Goal: Find contact information: Find contact information

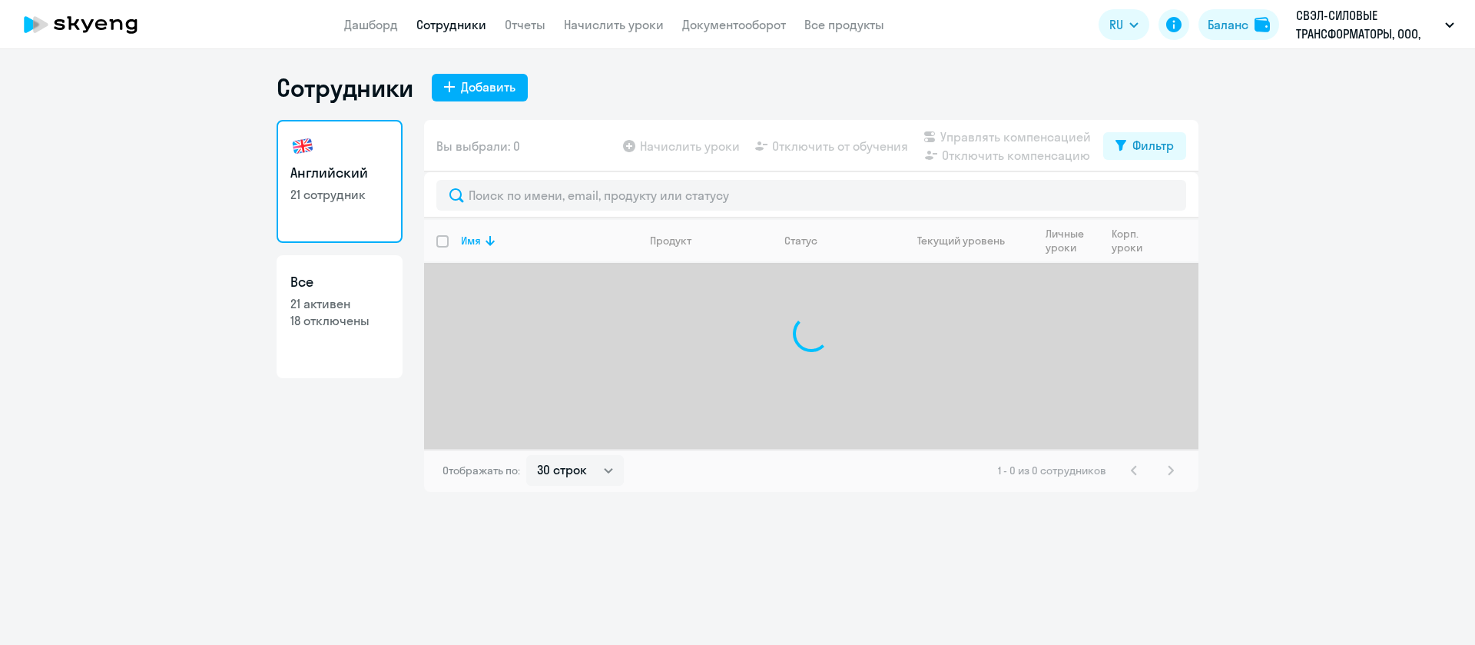
select select "30"
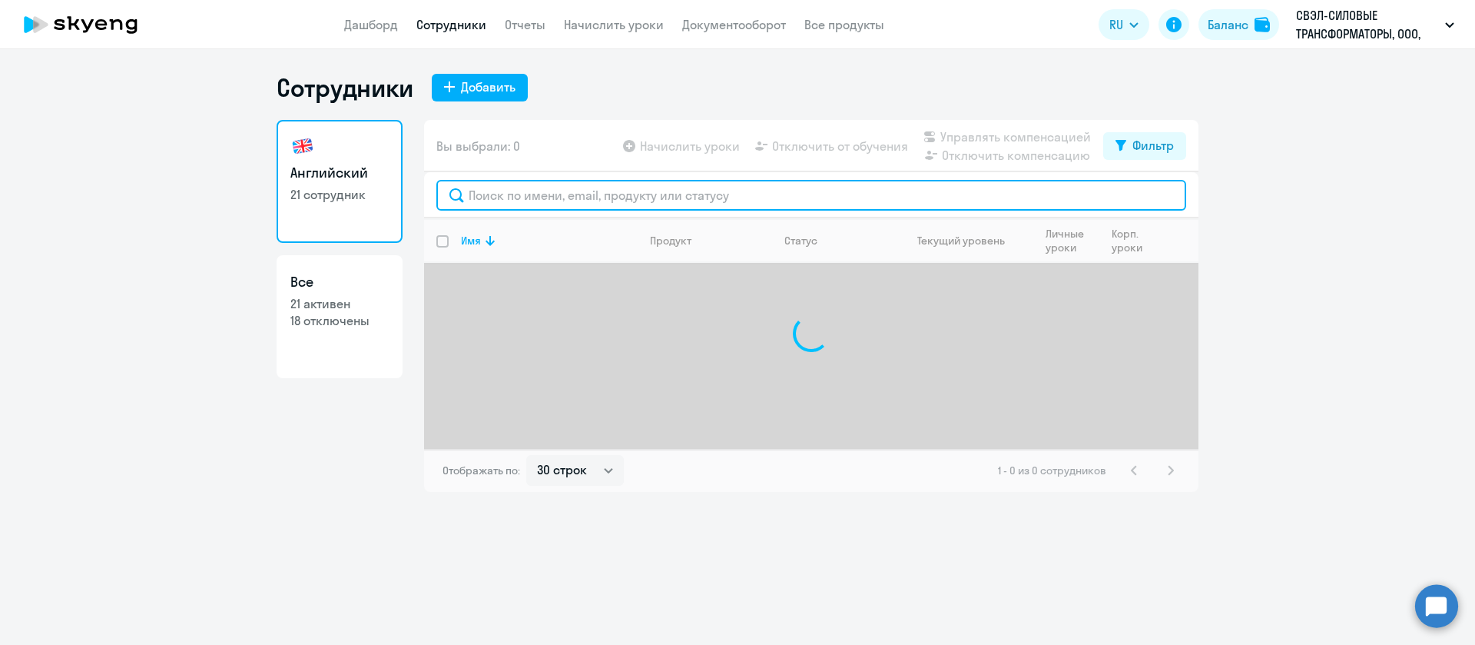
click at [476, 193] on input "text" at bounding box center [811, 195] width 750 height 31
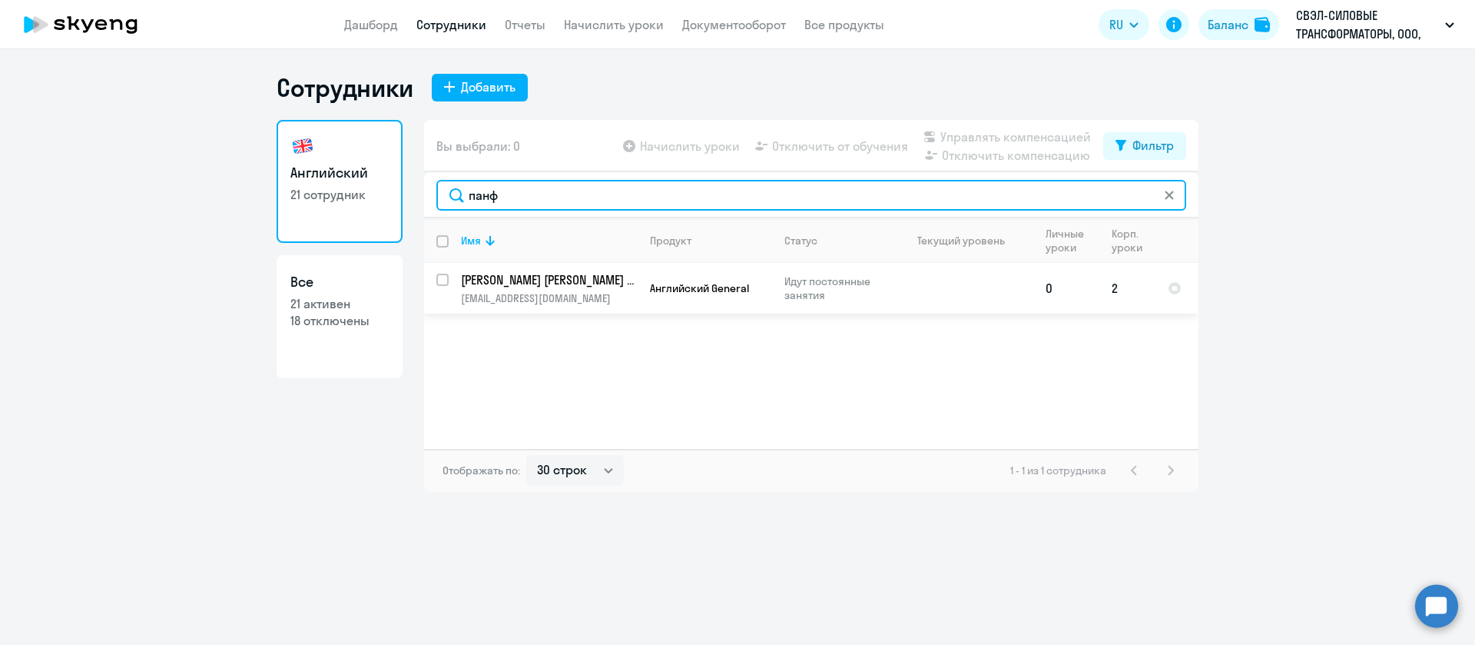
type input "панф"
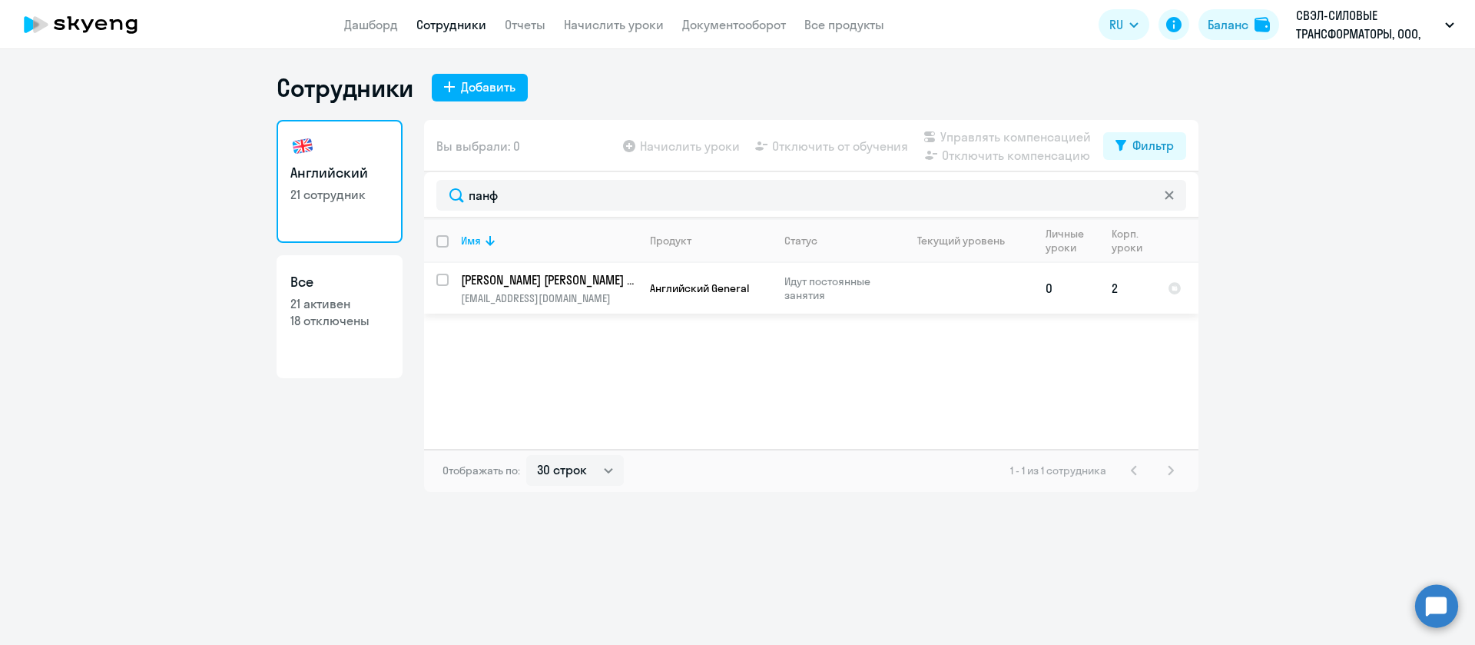
click at [552, 277] on p "[PERSON_NAME] [PERSON_NAME] Олеговна" at bounding box center [548, 279] width 174 height 17
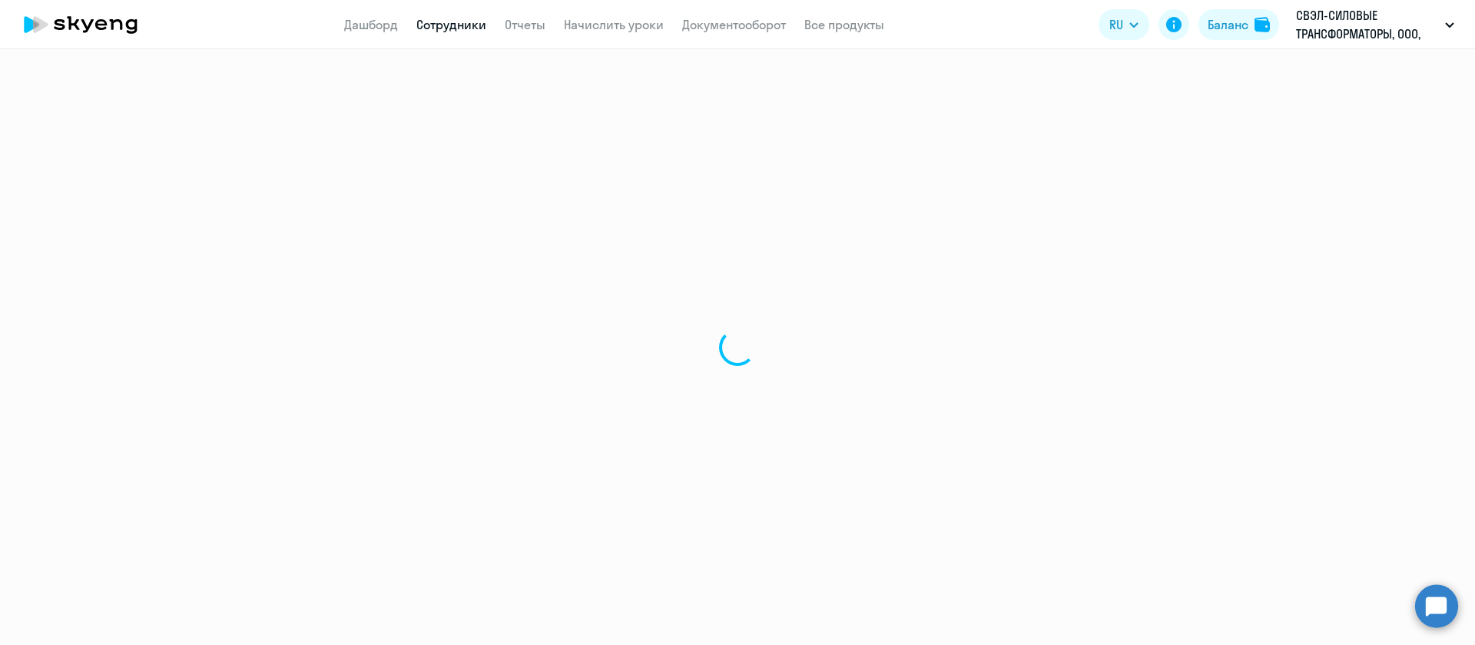
select select "english"
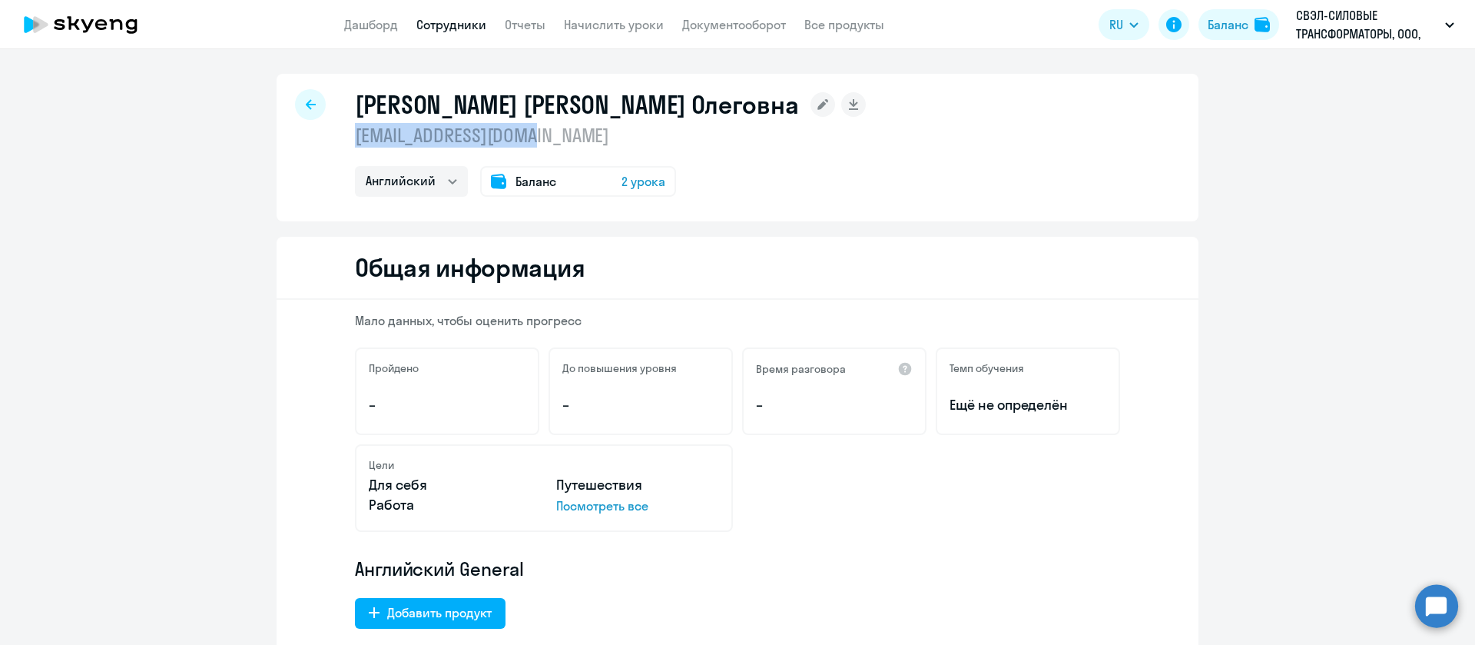
drag, startPoint x: 549, startPoint y: 140, endPoint x: 350, endPoint y: 143, distance: 198.2
click at [355, 143] on p "[EMAIL_ADDRESS][DOMAIN_NAME]" at bounding box center [610, 135] width 511 height 25
copy p "[EMAIL_ADDRESS][DOMAIN_NAME]"
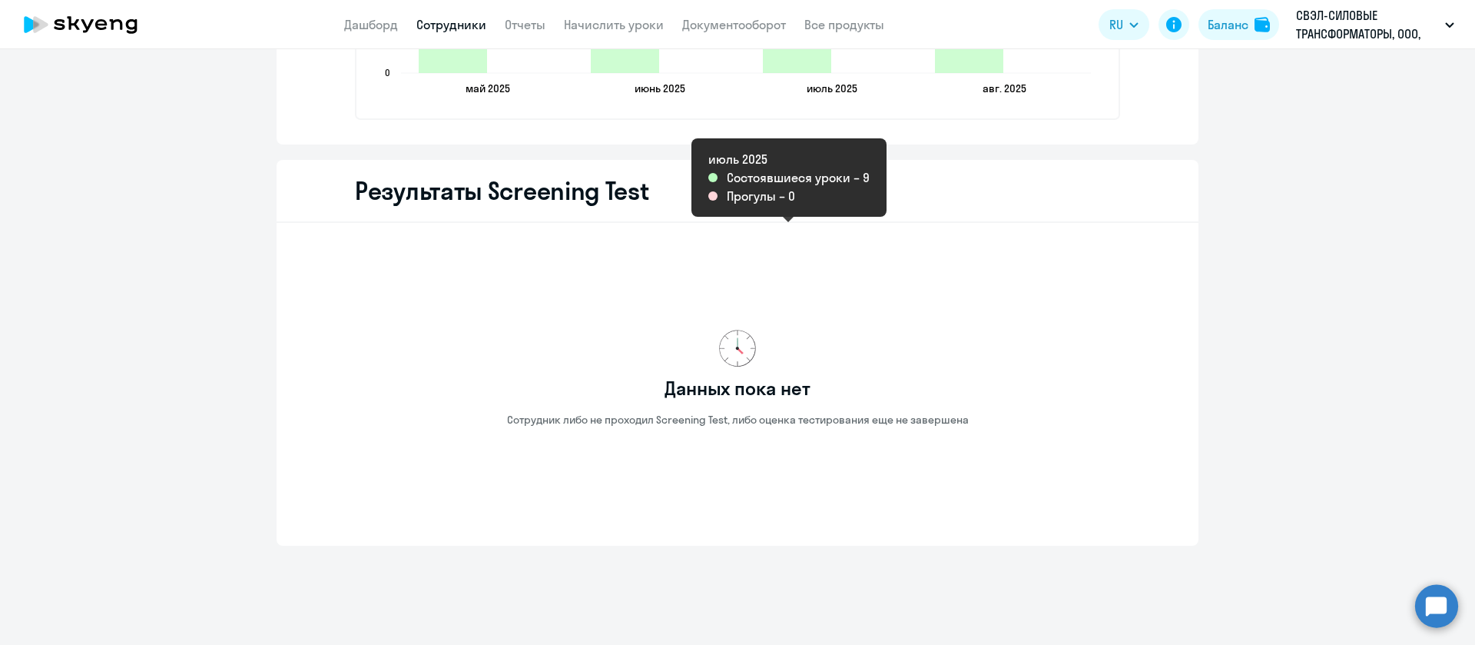
scroll to position [2361, 0]
